Goal: Task Accomplishment & Management: Use online tool/utility

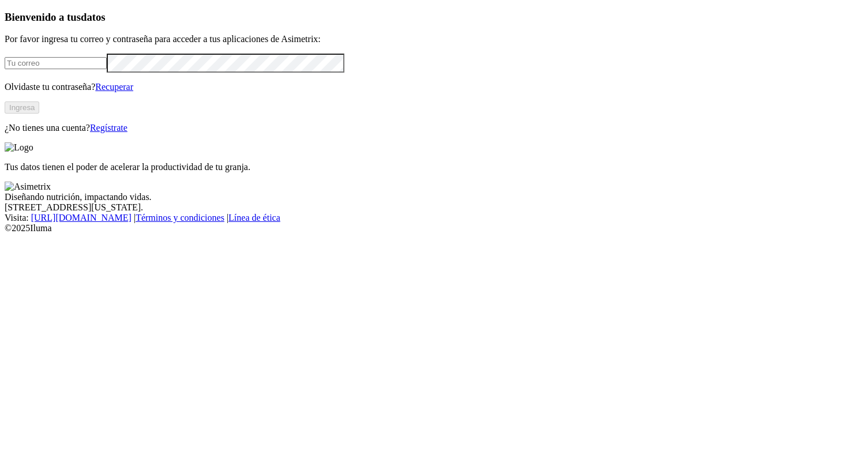
type input "[PERSON_NAME][EMAIL_ADDRESS][PERSON_NAME][DOMAIN_NAME]"
click at [39, 114] on button "Ingresa" at bounding box center [22, 108] width 35 height 12
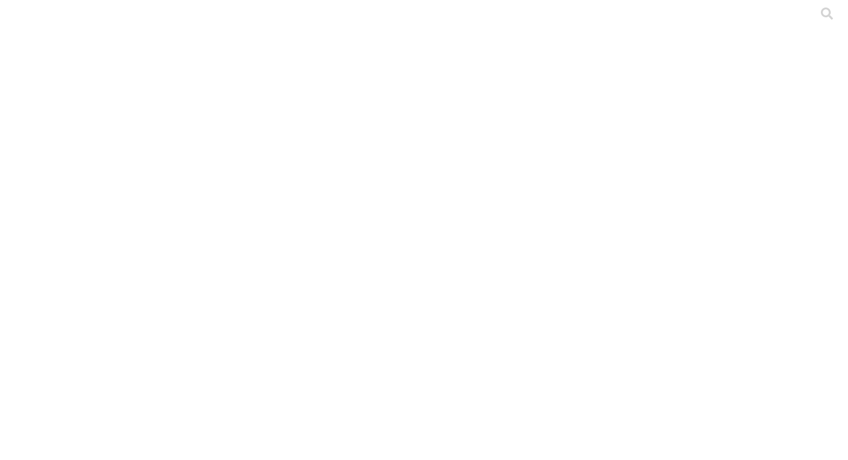
click at [31, 218] on icon at bounding box center [23, 236] width 36 height 36
